Goal: Task Accomplishment & Management: Manage account settings

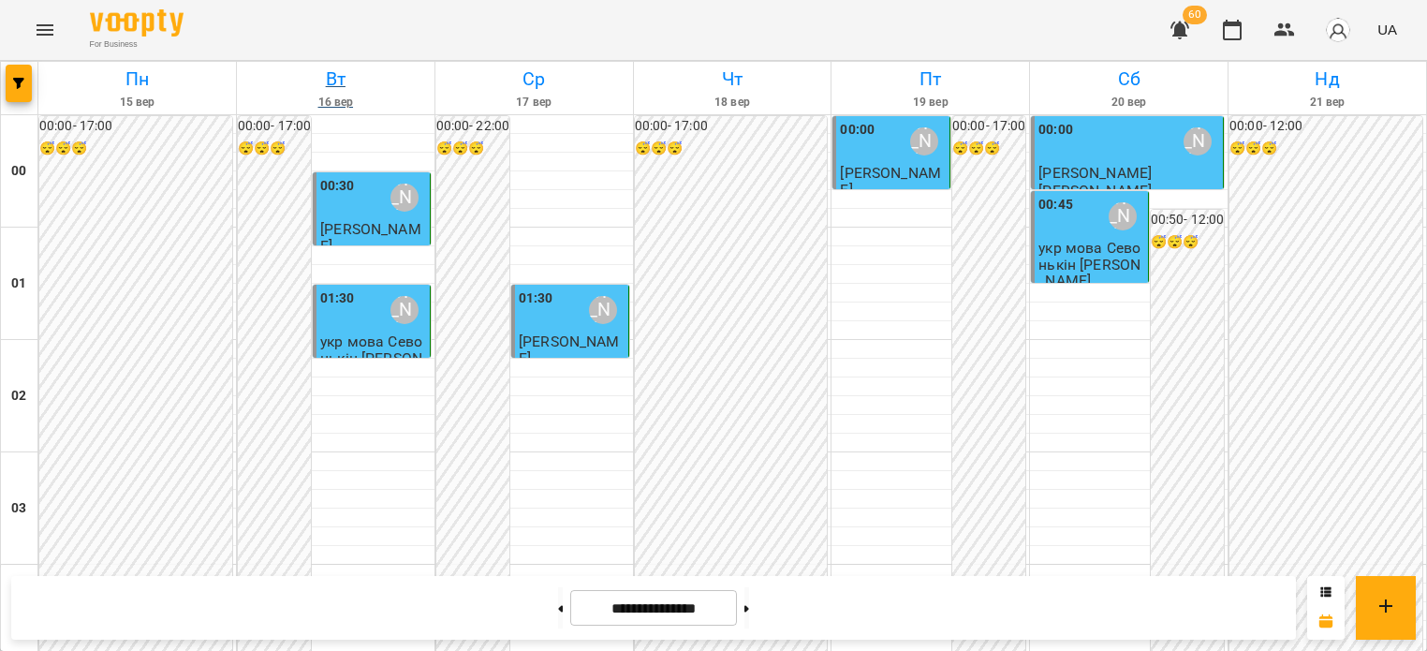
scroll to position [746, 0]
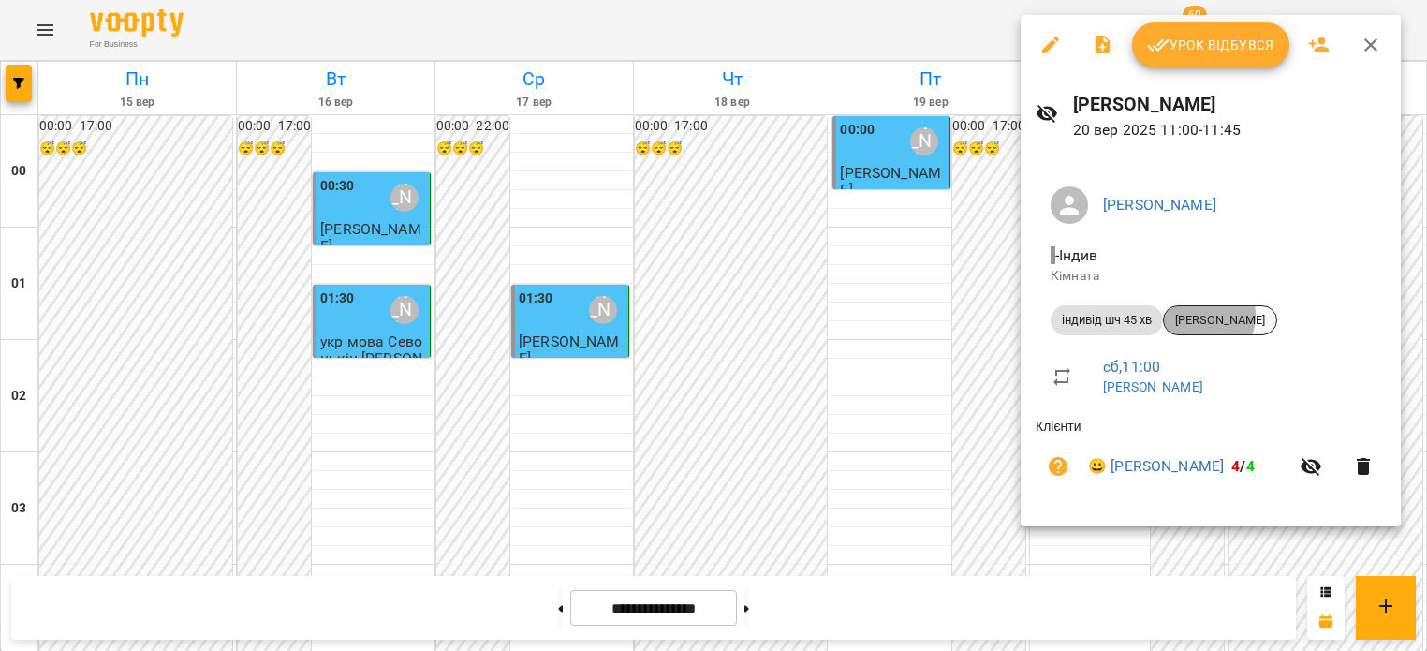
click at [1204, 315] on span "[PERSON_NAME]" at bounding box center [1220, 320] width 112 height 17
